Goal: Find specific page/section: Find specific page/section

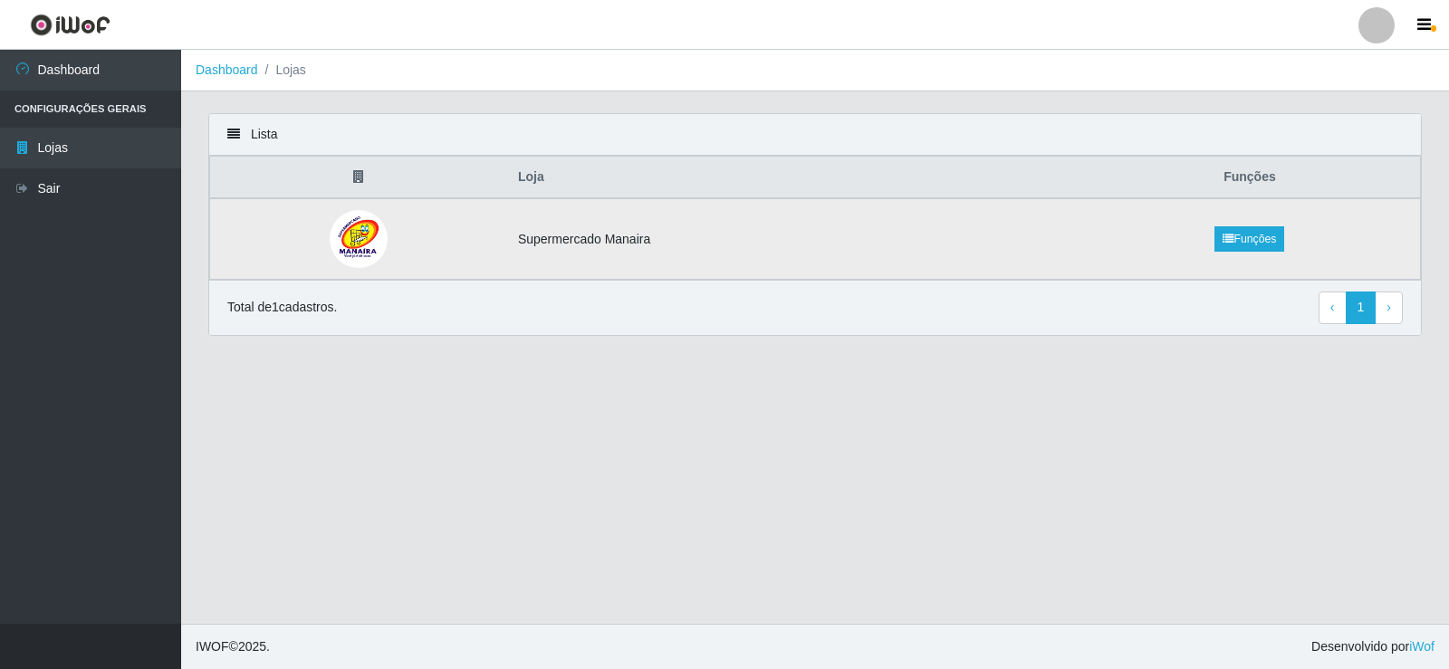
drag, startPoint x: 597, startPoint y: 245, endPoint x: 808, endPoint y: 234, distance: 211.3
click at [601, 242] on td "Supermercado Manaira" at bounding box center [793, 239] width 572 height 82
click at [1249, 236] on link "Funções" at bounding box center [1249, 238] width 70 height 25
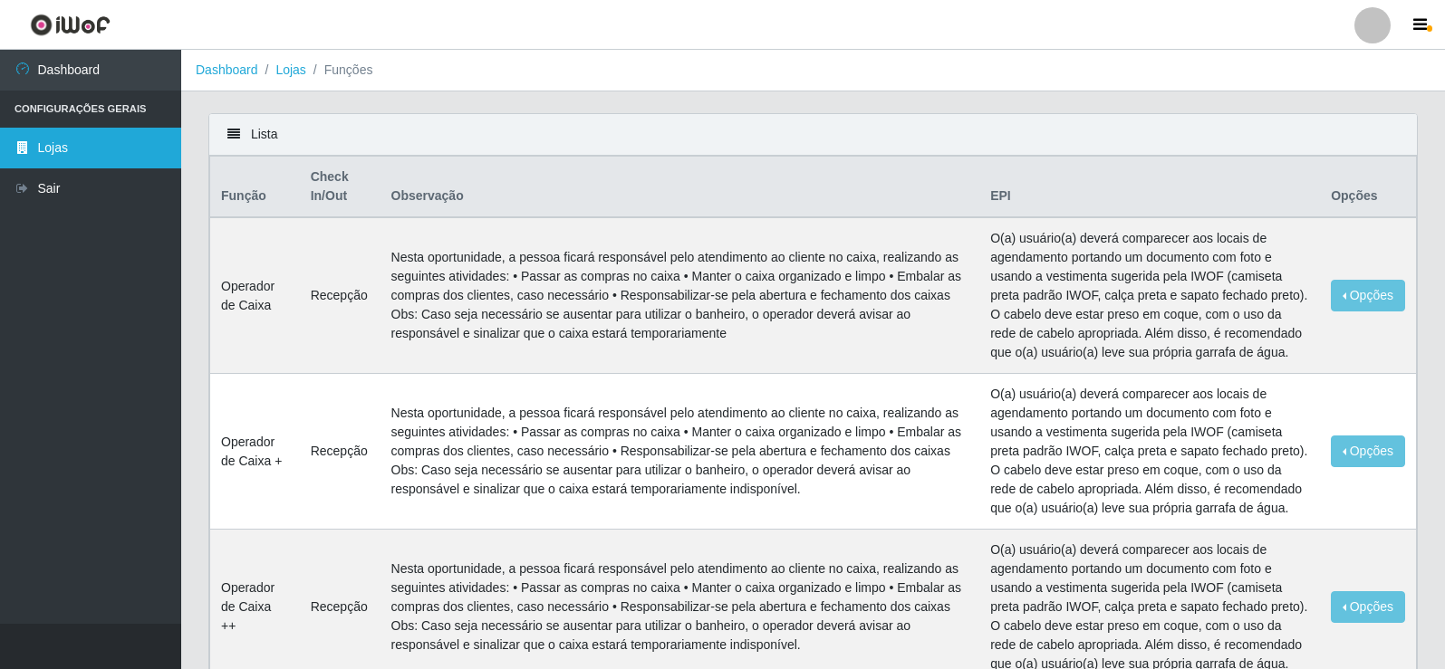
click at [121, 144] on link "Lojas" at bounding box center [90, 148] width 181 height 41
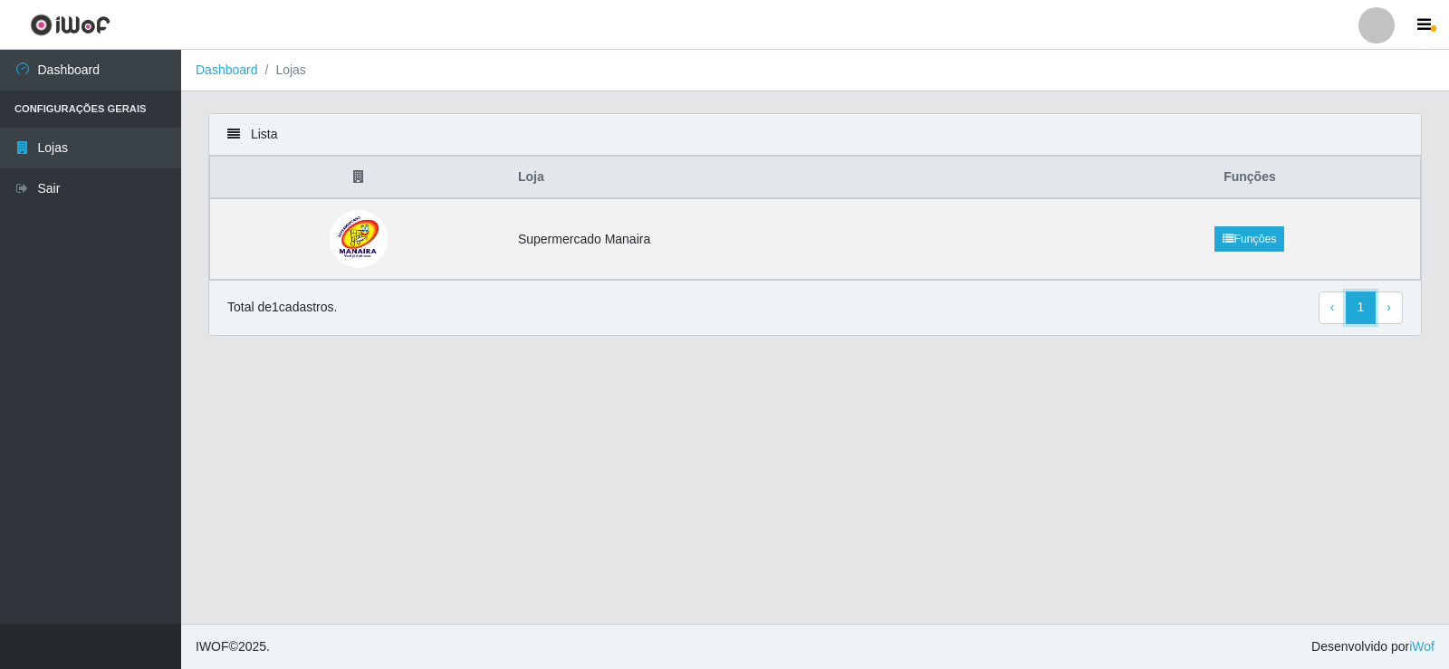
click at [1359, 316] on link "1" at bounding box center [1361, 308] width 31 height 33
click at [555, 246] on td "Supermercado Manaira" at bounding box center [793, 239] width 572 height 82
click at [559, 245] on td "Supermercado Manaira" at bounding box center [793, 239] width 572 height 82
click at [297, 77] on li "Lojas" at bounding box center [282, 70] width 48 height 19
click at [303, 71] on li "Lojas" at bounding box center [282, 70] width 48 height 19
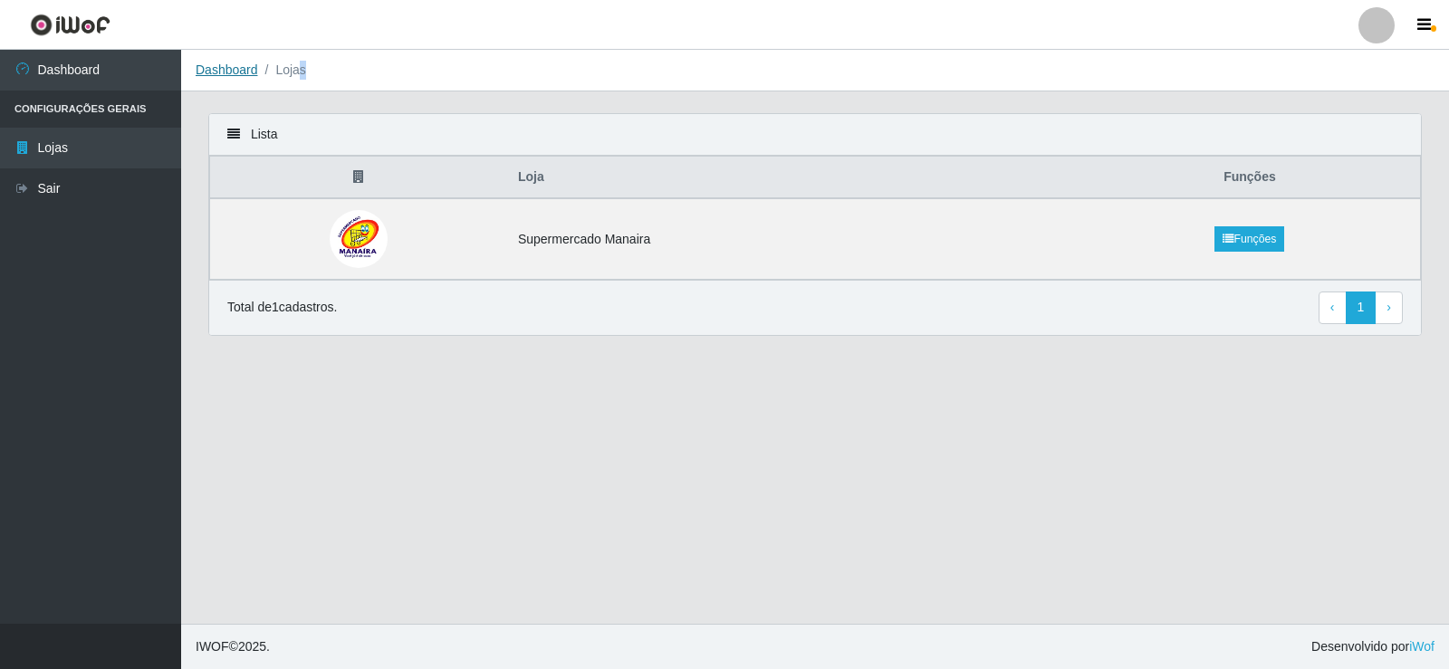
click at [240, 62] on link "Dashboard" at bounding box center [227, 69] width 62 height 14
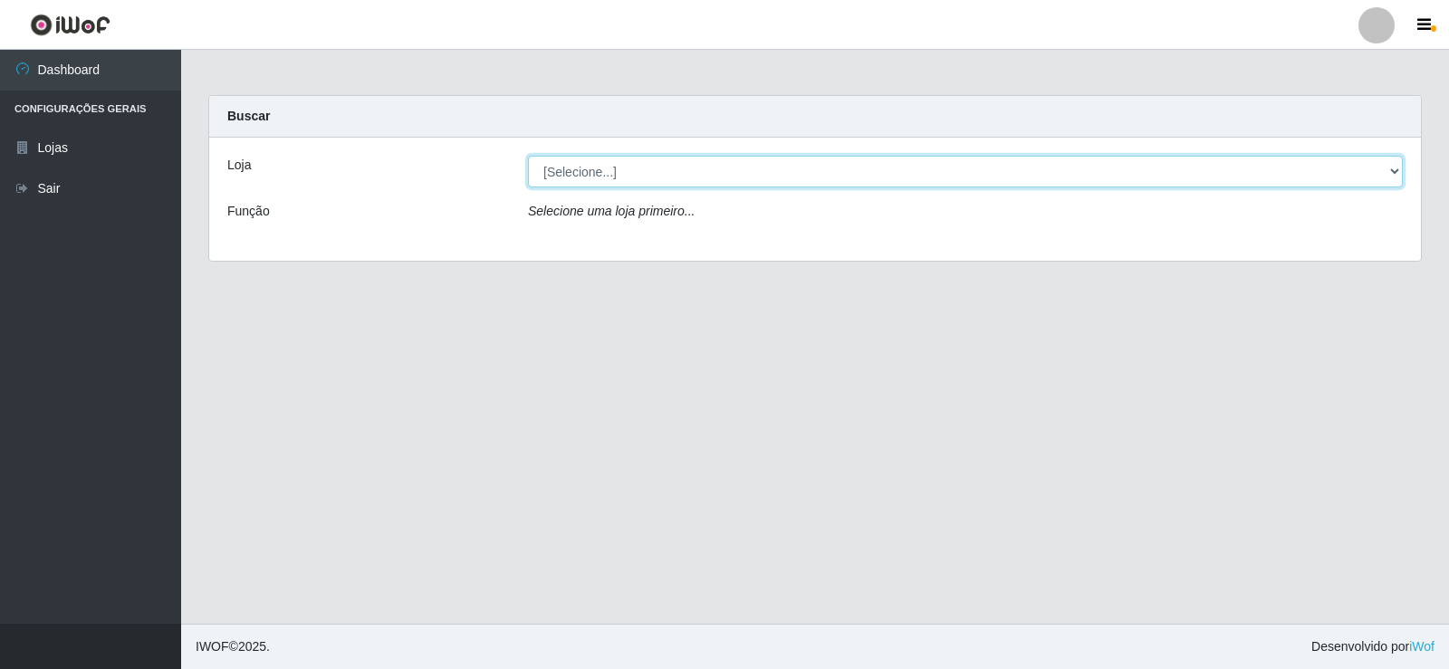
click at [1398, 170] on select "[Selecione...] Supermercado Manaira" at bounding box center [965, 172] width 875 height 32
select select "443"
click at [528, 156] on select "[Selecione...] Supermercado Manaira" at bounding box center [965, 172] width 875 height 32
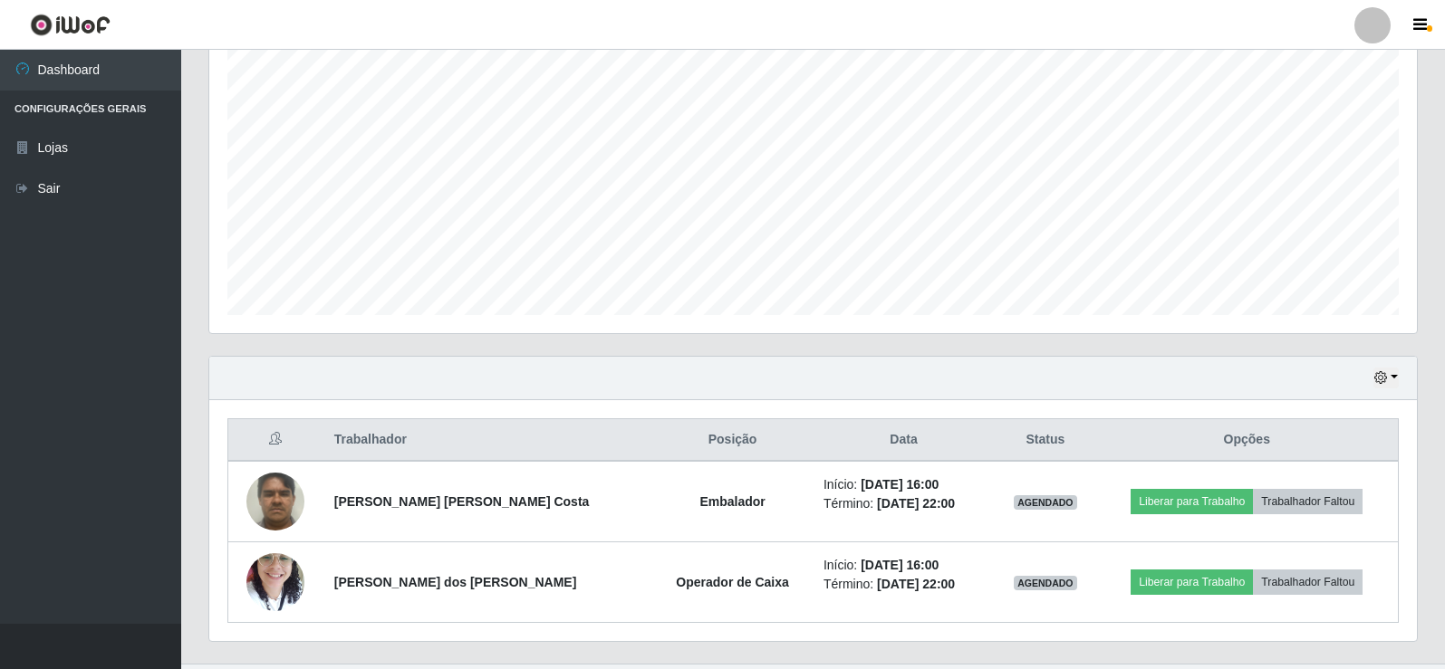
scroll to position [372, 0]
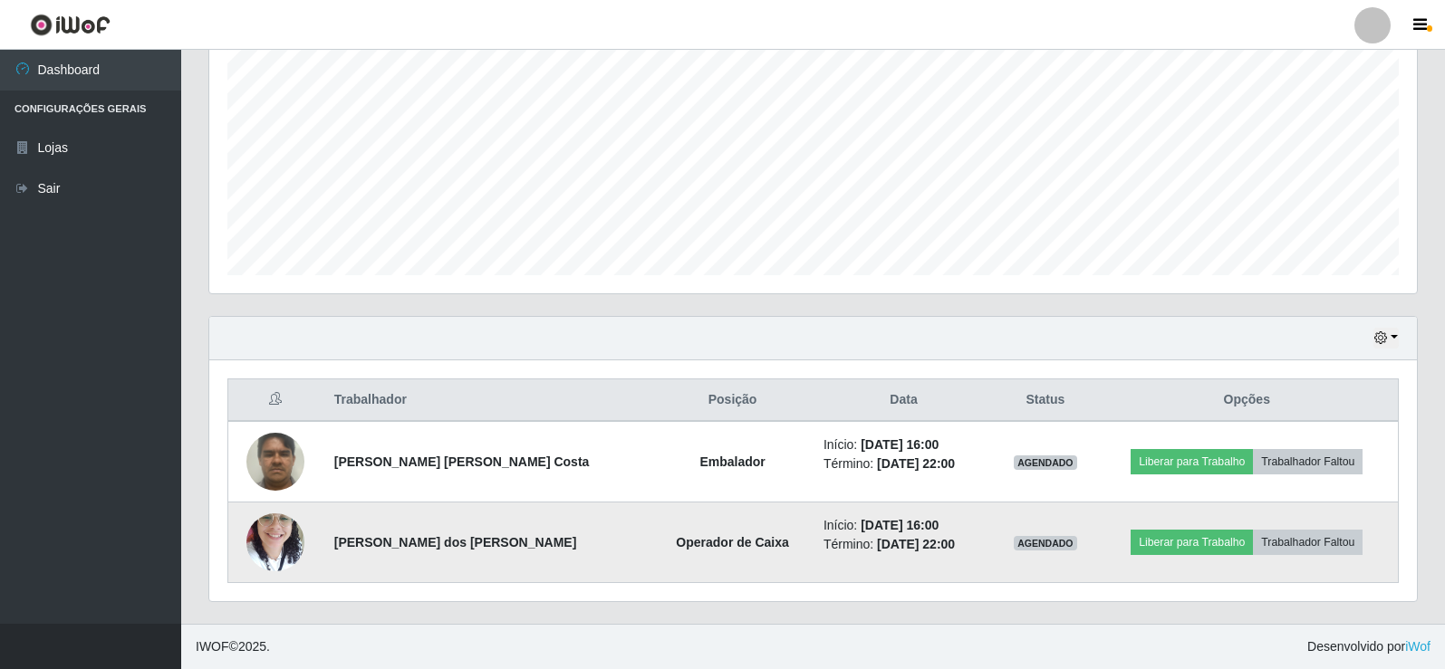
click at [264, 542] on img at bounding box center [275, 542] width 58 height 77
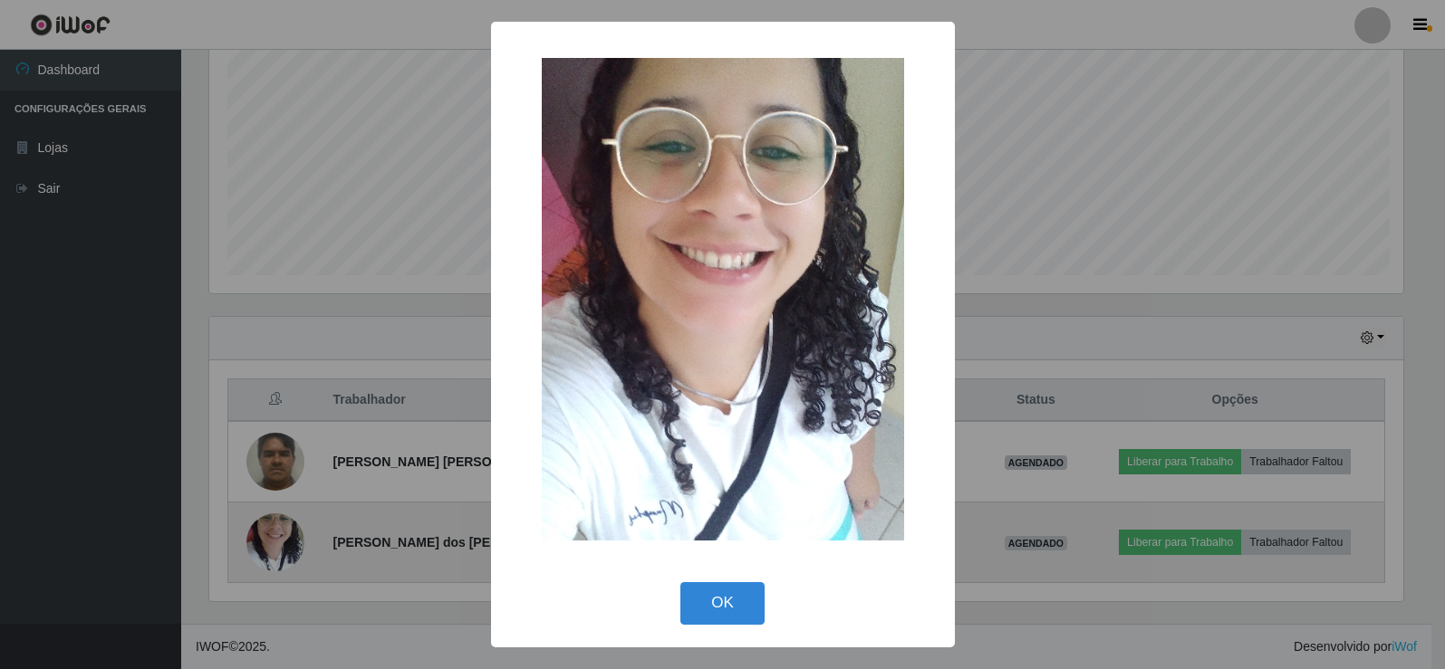
scroll to position [376, 1198]
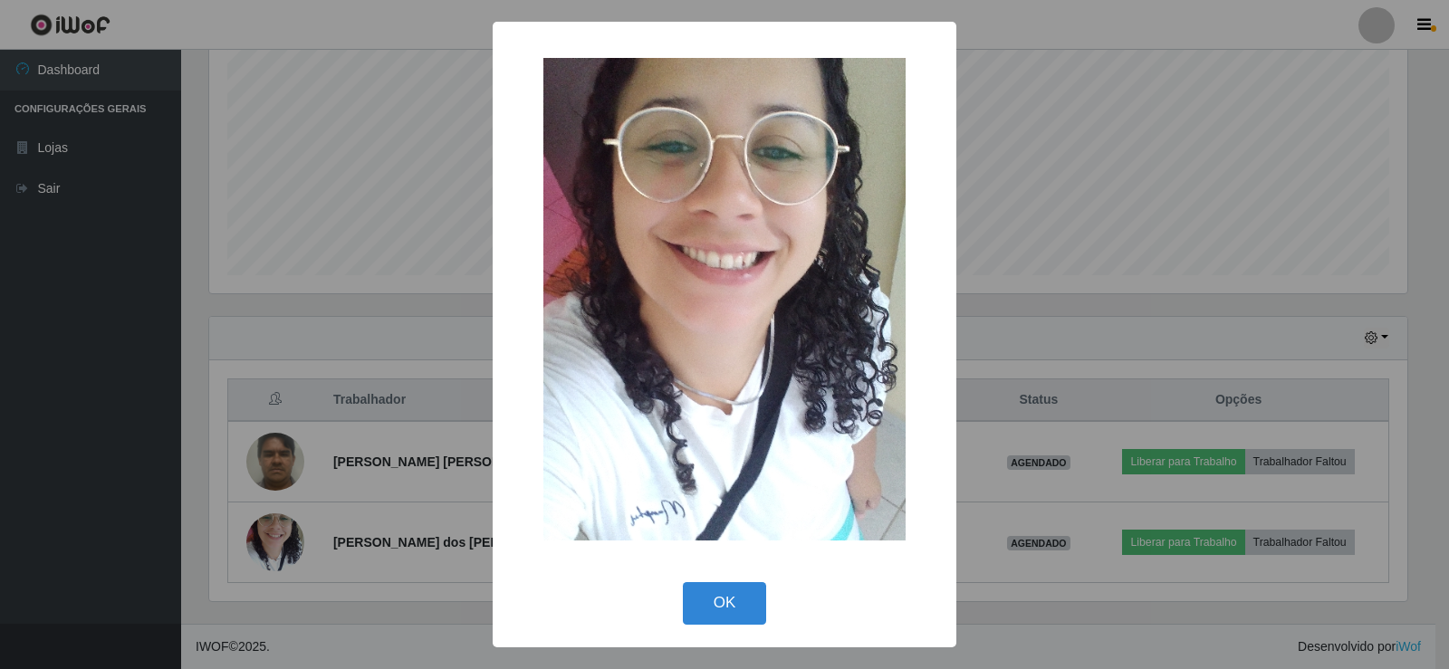
click at [740, 351] on img at bounding box center [724, 299] width 362 height 483
click at [280, 536] on div "× OK Cancel" at bounding box center [724, 334] width 1449 height 669
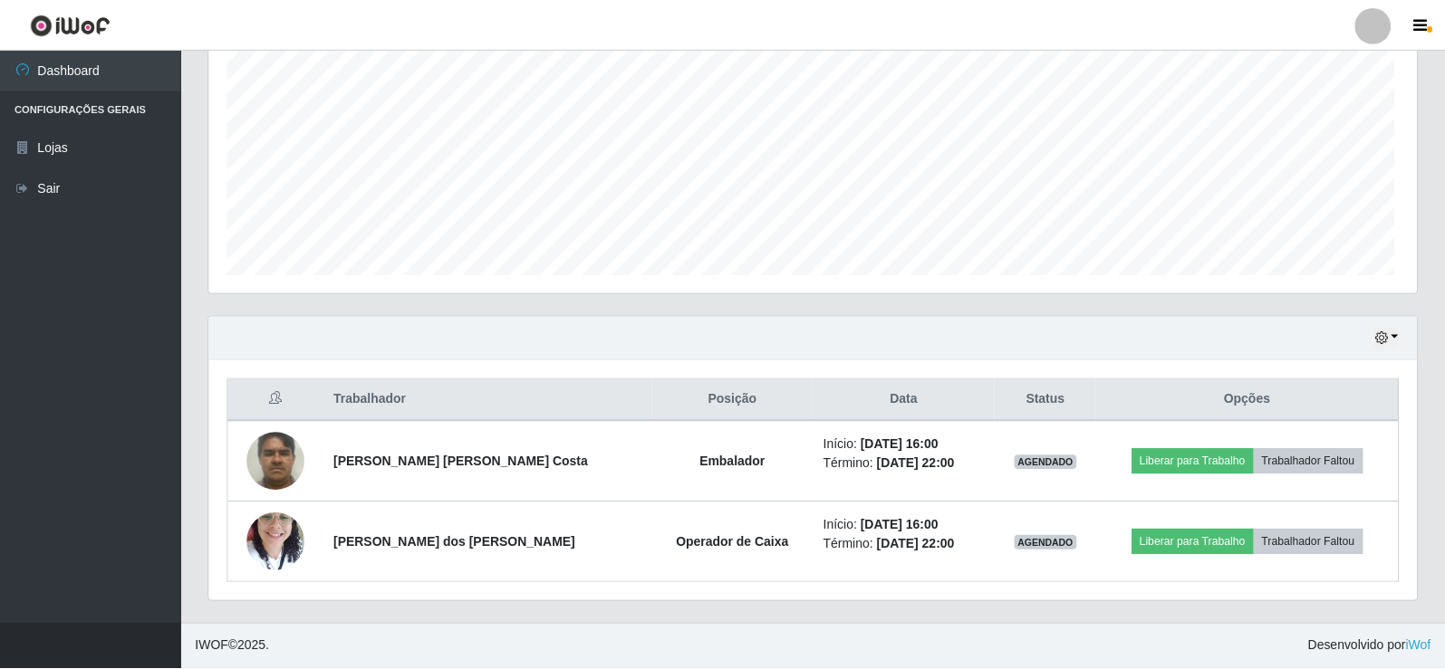
scroll to position [376, 1207]
